Goal: Download file/media

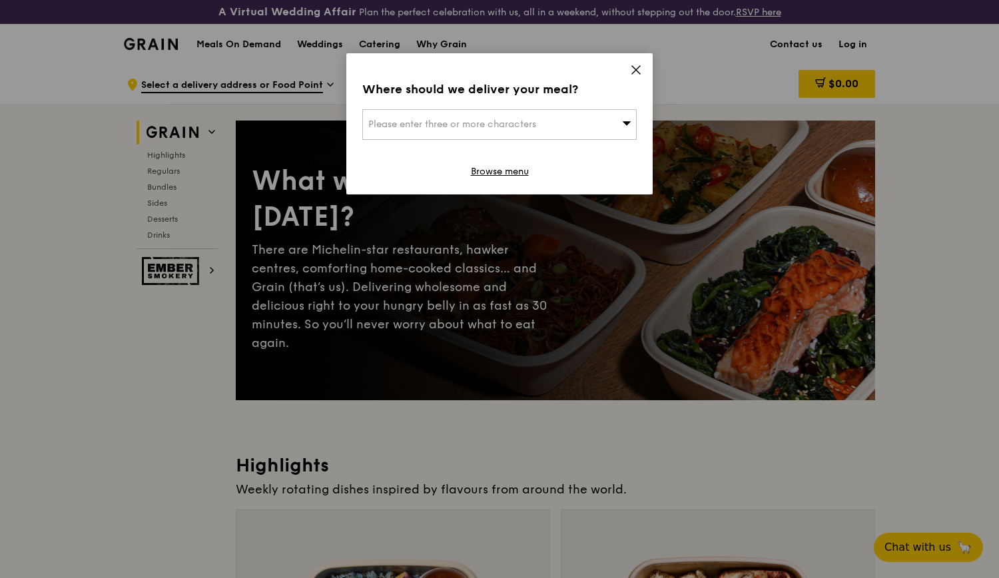
click at [634, 70] on icon at bounding box center [636, 70] width 12 height 12
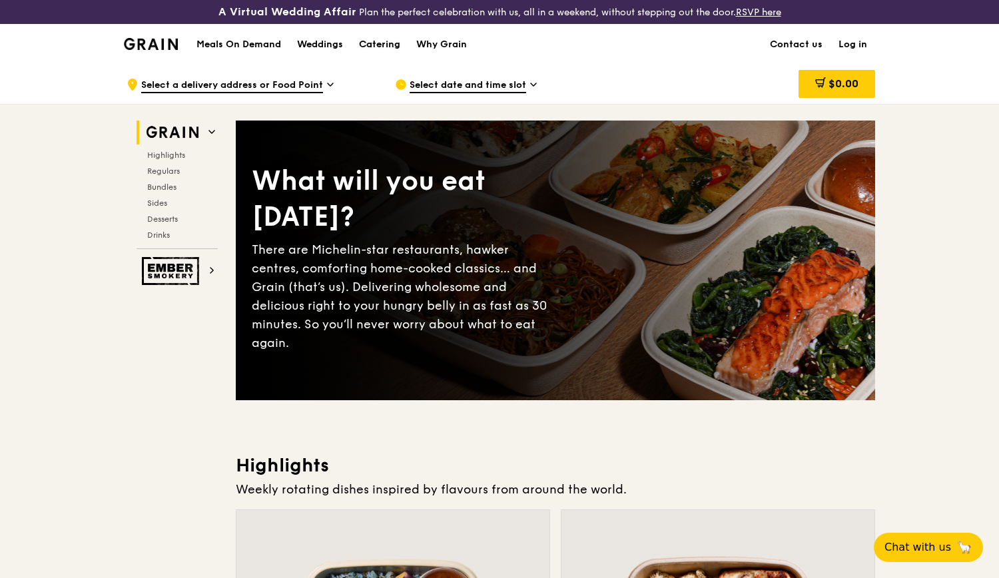
click at [400, 45] on div "Catering" at bounding box center [379, 45] width 41 height 40
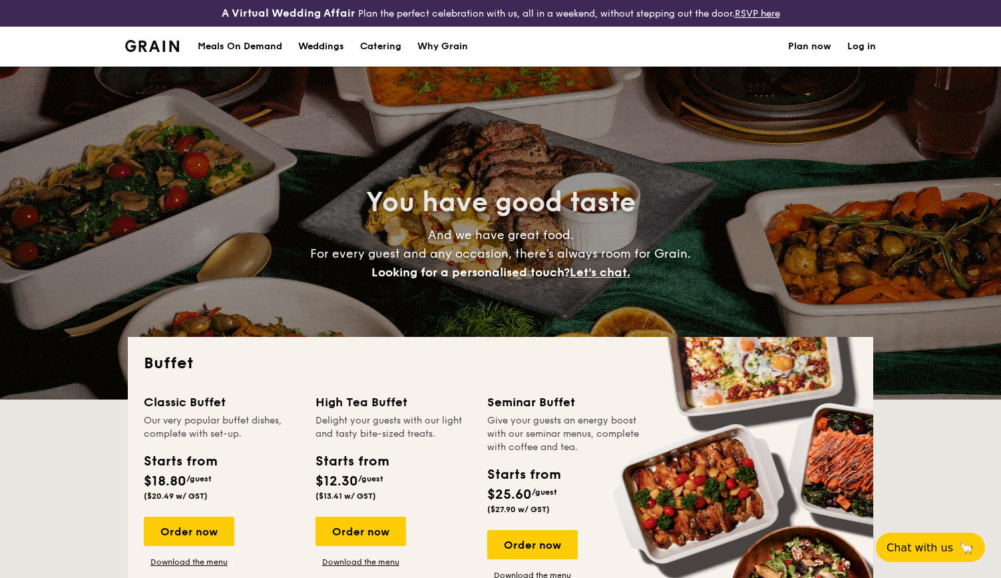
select select
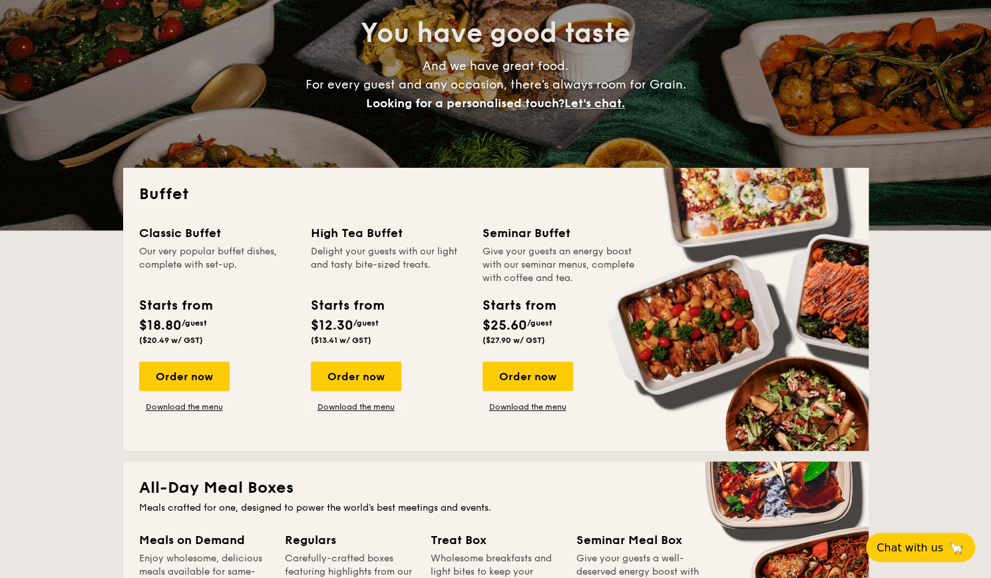
scroll to position [200, 0]
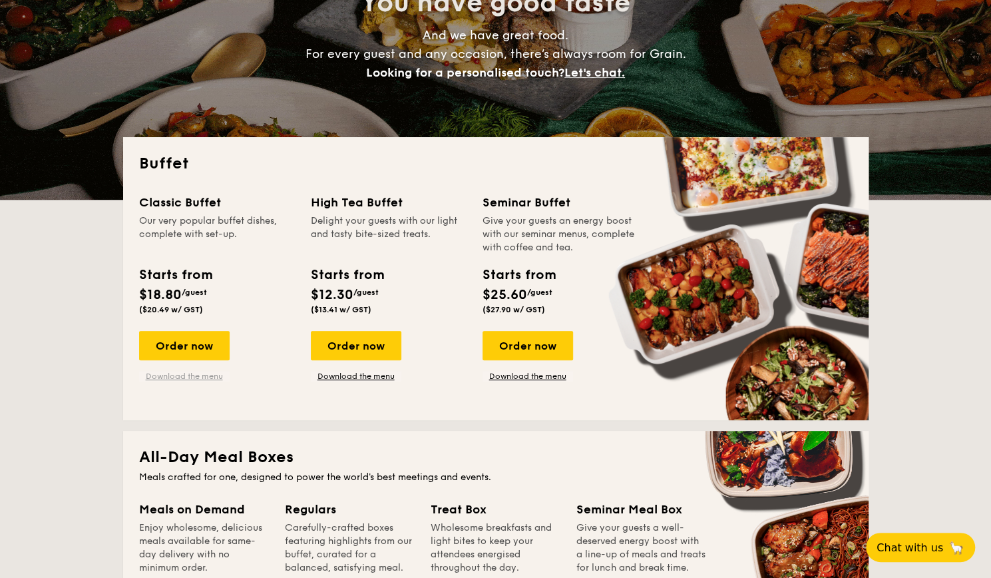
click at [192, 376] on link "Download the menu" at bounding box center [184, 376] width 91 height 11
